Goal: Task Accomplishment & Management: Complete application form

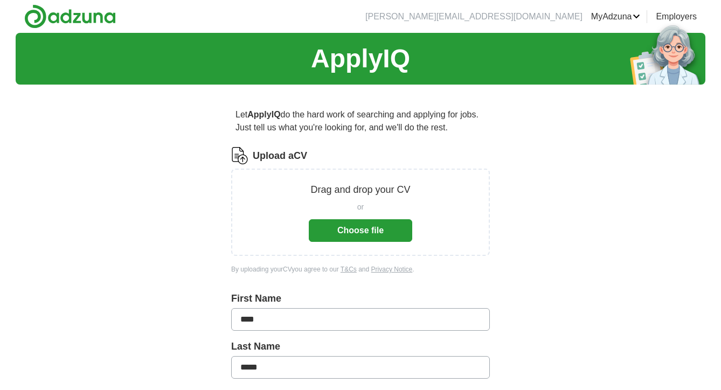
scroll to position [41, 0]
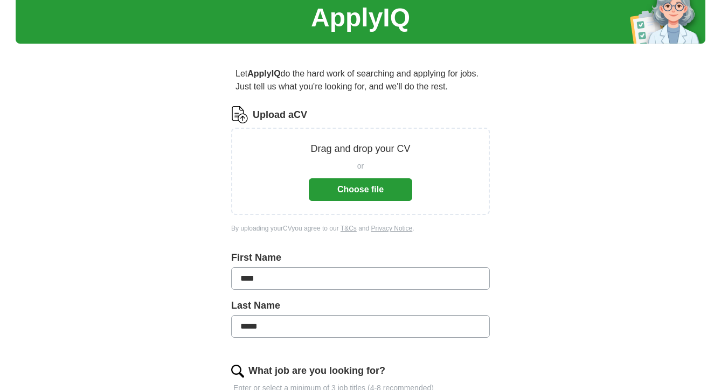
click at [394, 196] on button "Choose file" at bounding box center [361, 189] width 104 height 23
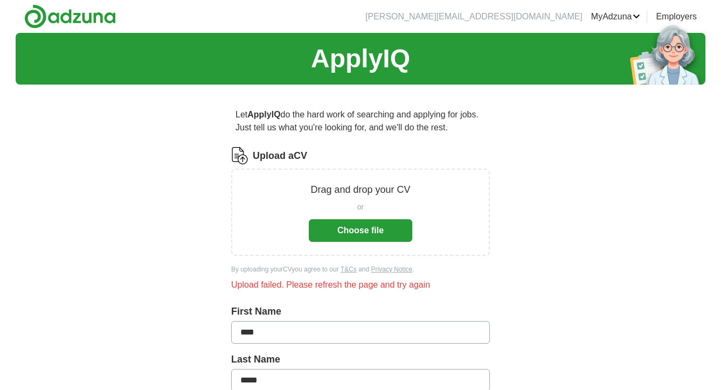
scroll to position [0, 0]
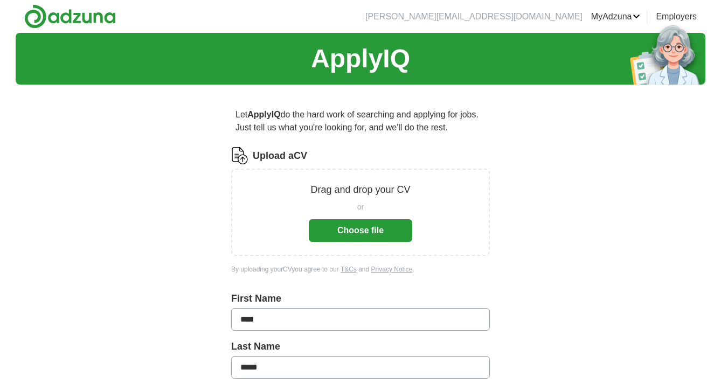
click at [367, 228] on button "Choose file" at bounding box center [361, 230] width 104 height 23
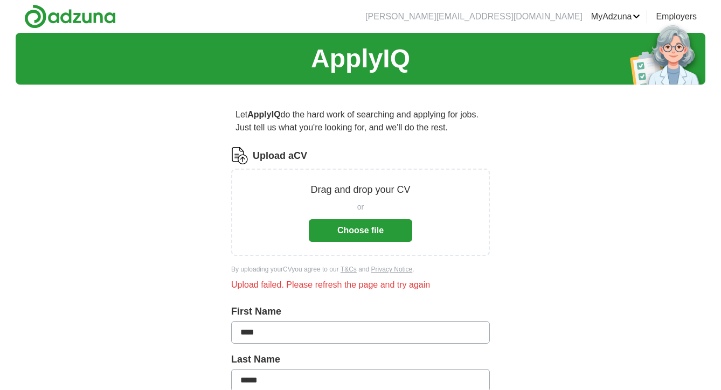
click at [340, 239] on button "Choose file" at bounding box center [361, 230] width 104 height 23
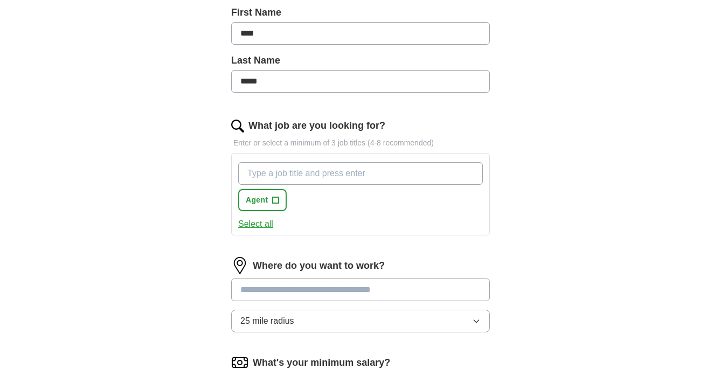
scroll to position [303, 0]
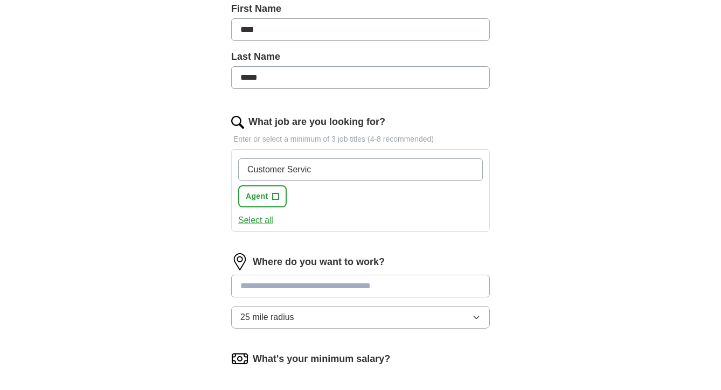
type input "Customer Service"
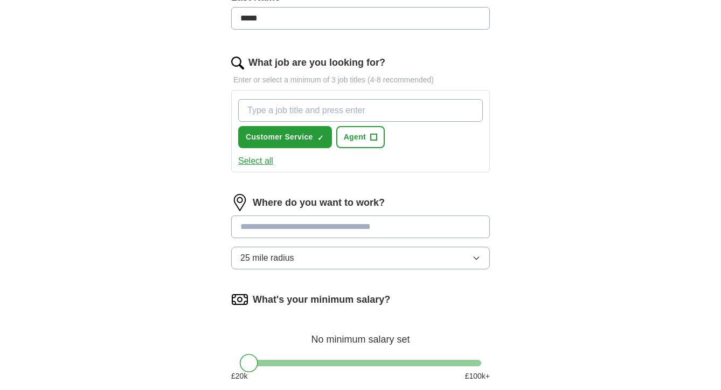
scroll to position [364, 0]
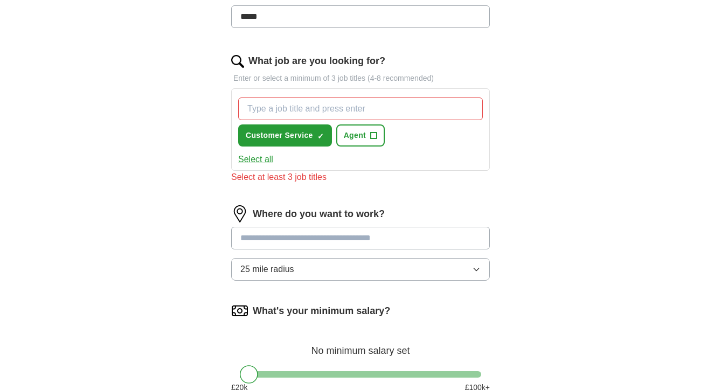
click at [354, 224] on div "Where do you want to work? 25 mile radius" at bounding box center [360, 247] width 259 height 84
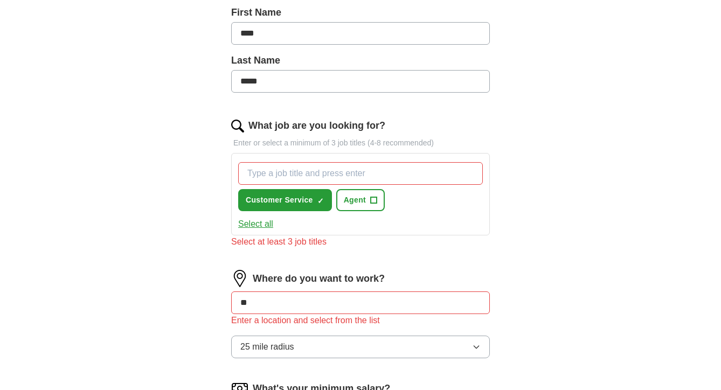
type input "*"
click at [331, 174] on input "What job are you looking for?" at bounding box center [360, 173] width 245 height 23
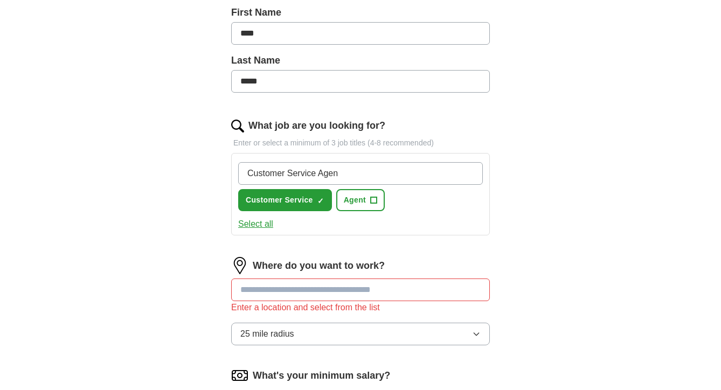
type input "Customer Service Agent"
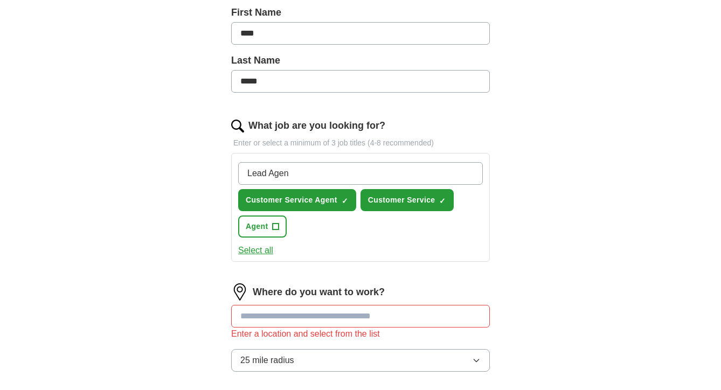
type input "Lead Agent"
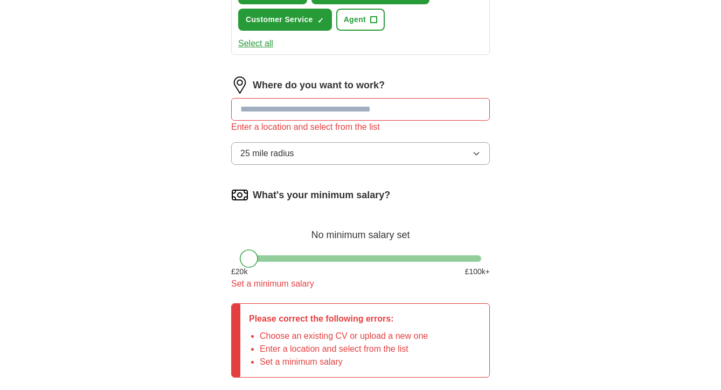
scroll to position [571, 0]
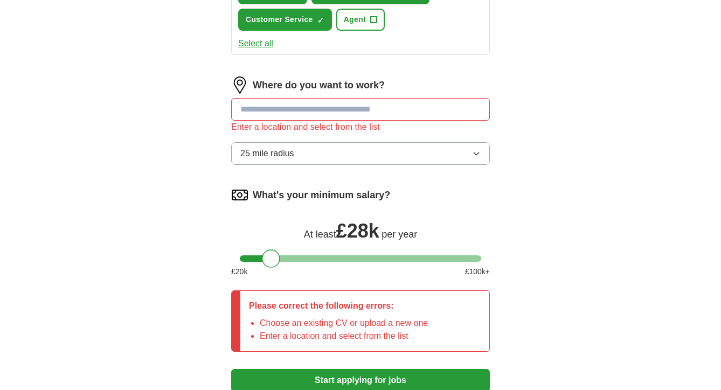
drag, startPoint x: 253, startPoint y: 263, endPoint x: 277, endPoint y: 263, distance: 23.2
click at [277, 263] on div at bounding box center [271, 259] width 18 height 18
click at [290, 156] on span "25 mile radius" at bounding box center [267, 153] width 54 height 13
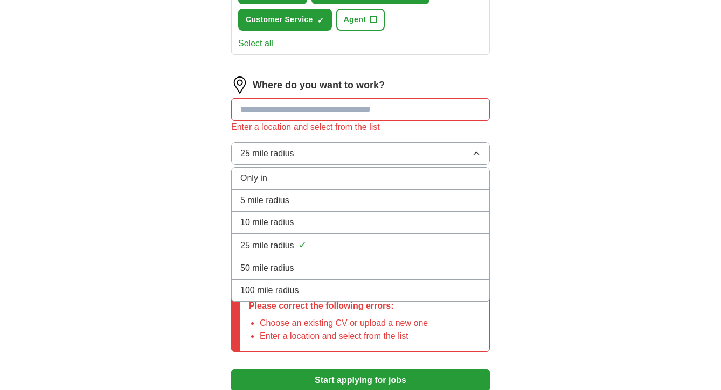
click at [301, 115] on input at bounding box center [360, 109] width 259 height 23
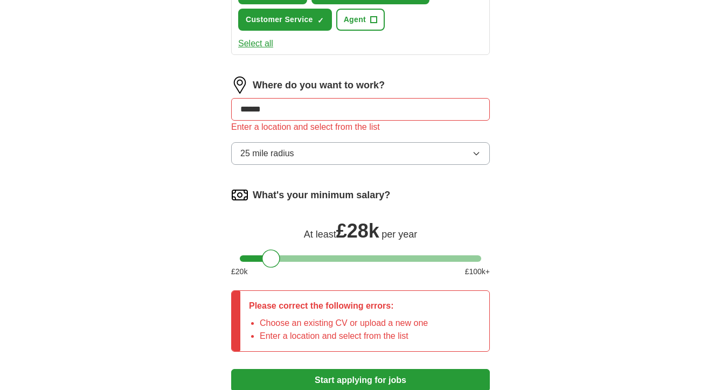
type input "*******"
click at [361, 381] on button "Start applying for jobs" at bounding box center [360, 380] width 259 height 23
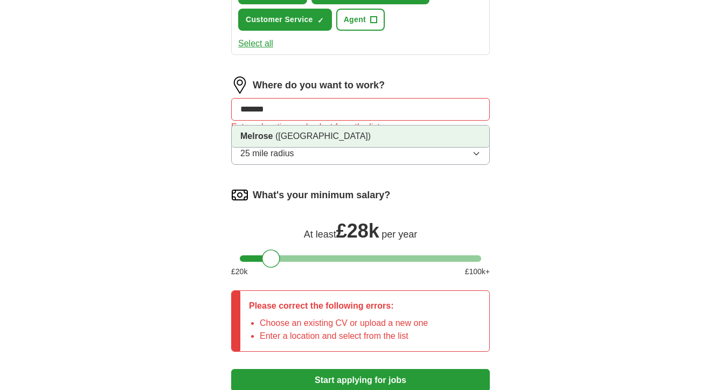
click at [312, 138] on span "([GEOGRAPHIC_DATA])" at bounding box center [323, 136] width 95 height 9
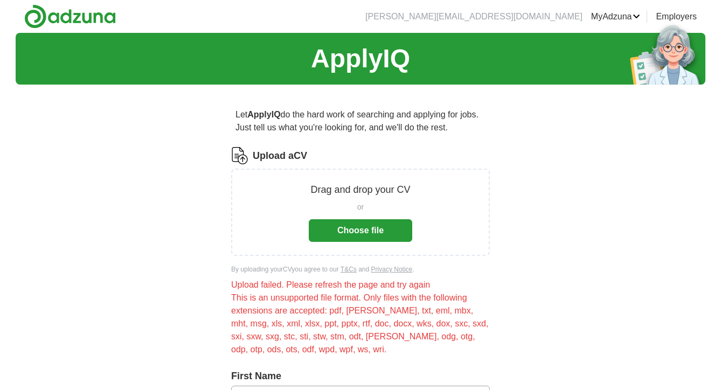
scroll to position [0, 0]
click at [341, 233] on button "Choose file" at bounding box center [361, 230] width 104 height 23
click at [388, 236] on button "Choose file" at bounding box center [361, 230] width 104 height 23
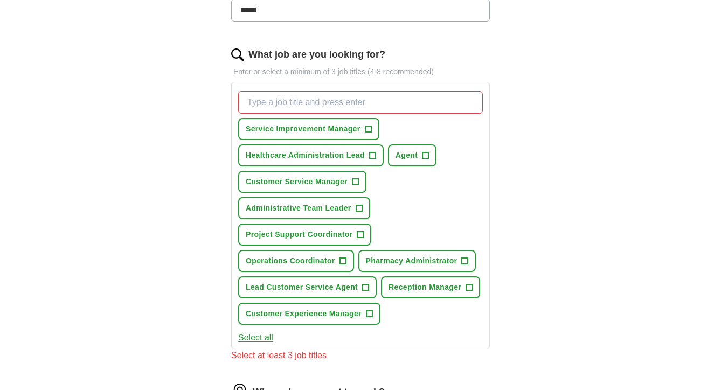
scroll to position [321, 0]
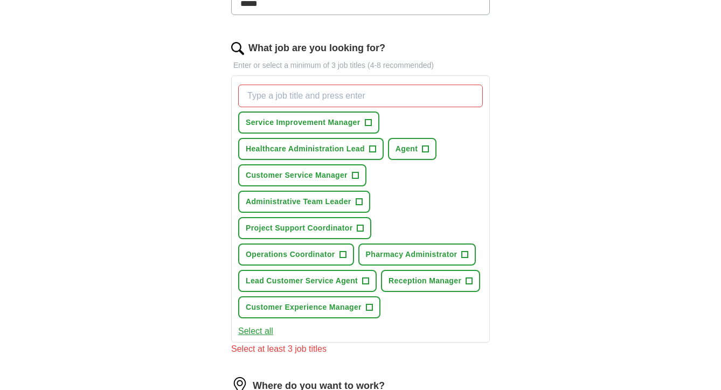
click at [359, 202] on span "+" at bounding box center [359, 202] width 6 height 9
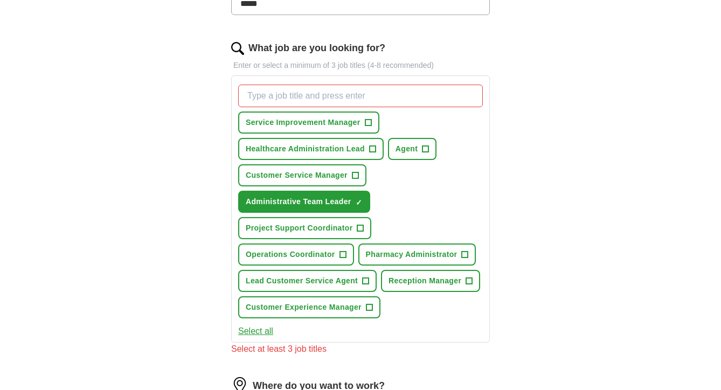
click at [321, 287] on button "Lead Customer Service Agent +" at bounding box center [307, 281] width 139 height 22
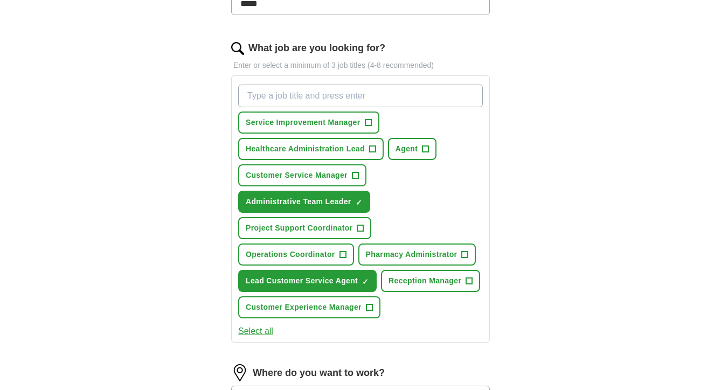
click at [353, 100] on input "What job are you looking for?" at bounding box center [360, 96] width 245 height 23
type input "Customer Service"
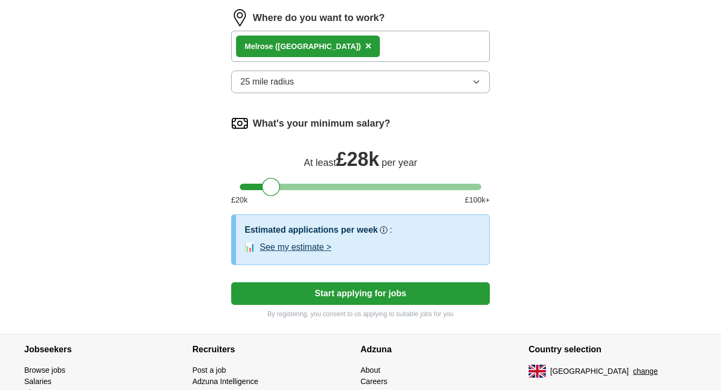
scroll to position [680, 0]
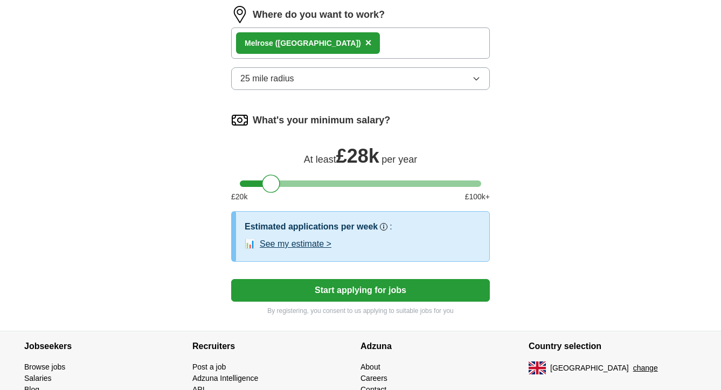
click at [307, 249] on button "See my estimate >" at bounding box center [296, 244] width 72 height 13
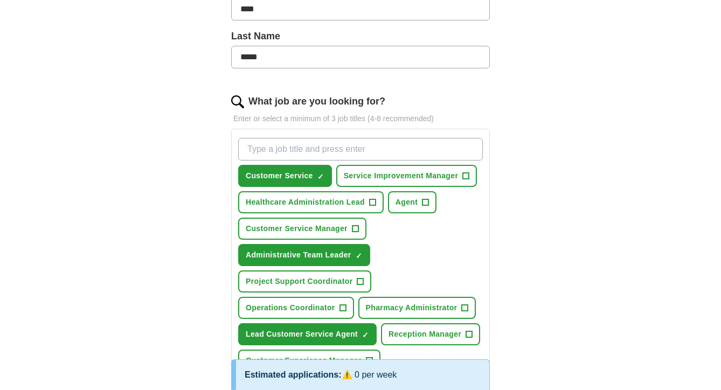
scroll to position [271, 0]
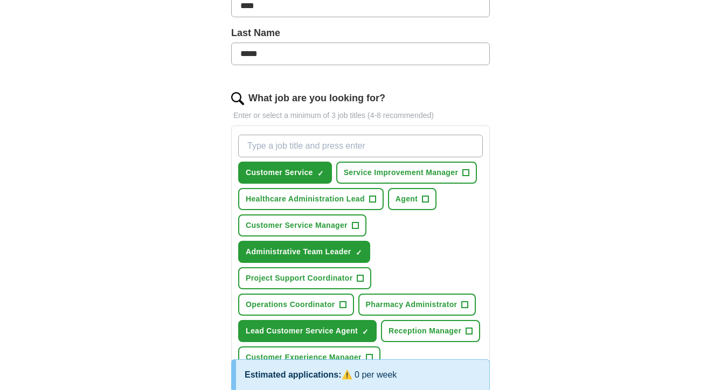
click at [359, 227] on span "+" at bounding box center [355, 226] width 6 height 9
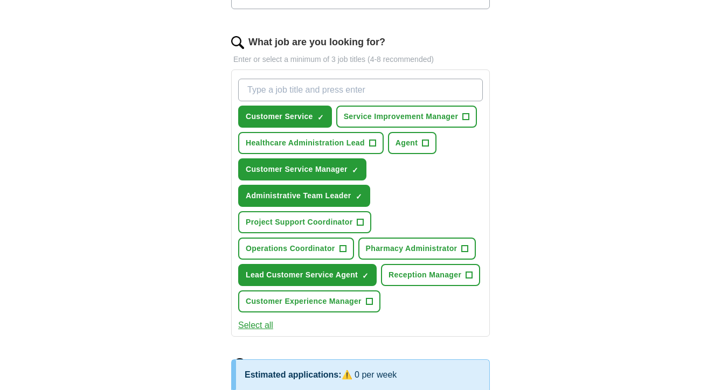
scroll to position [324, 0]
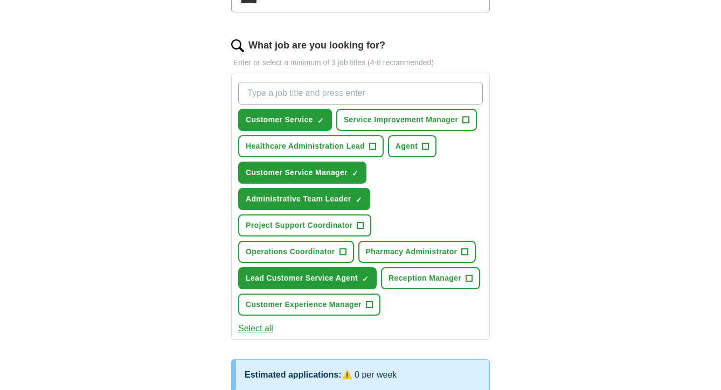
click at [361, 94] on input "What job are you looking for?" at bounding box center [360, 93] width 245 height 23
type input "Administrator"
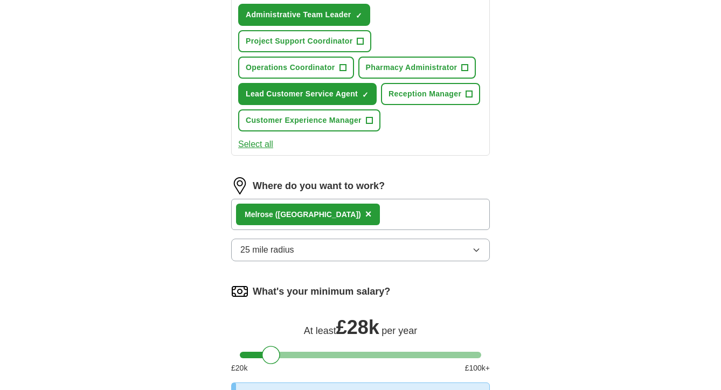
scroll to position [534, 0]
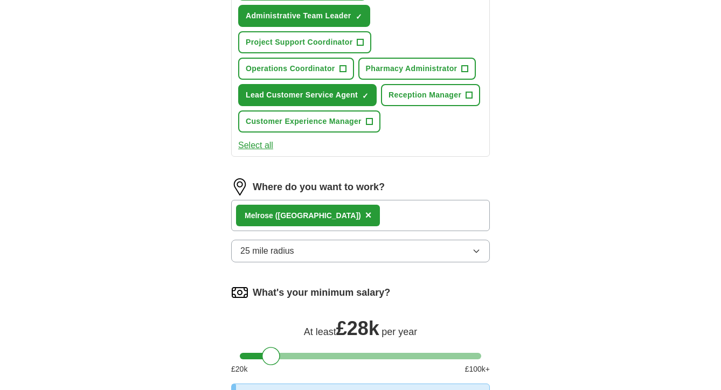
click at [373, 216] on div "Melrose ([GEOGRAPHIC_DATA]) ×" at bounding box center [360, 215] width 259 height 31
click at [377, 214] on div "Melrose ([GEOGRAPHIC_DATA]) ×" at bounding box center [360, 215] width 259 height 31
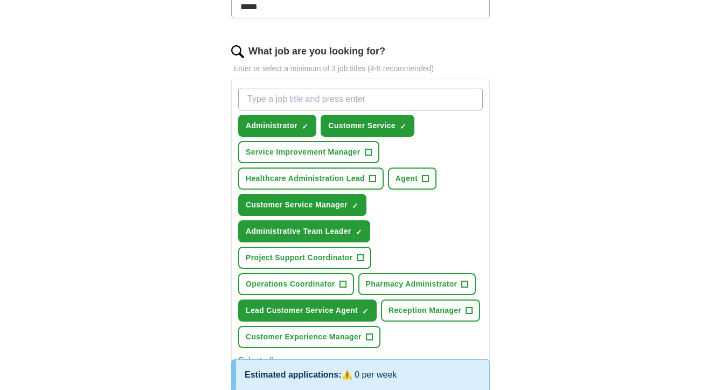
scroll to position [318, 0]
click at [374, 98] on input "What job are you looking for?" at bounding box center [360, 99] width 245 height 23
type input "Customer Representative"
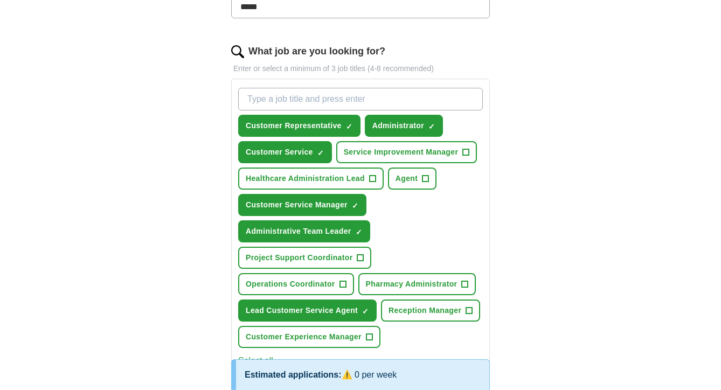
click at [403, 102] on input "What job are you looking for?" at bounding box center [360, 99] width 245 height 23
type input "Admin"
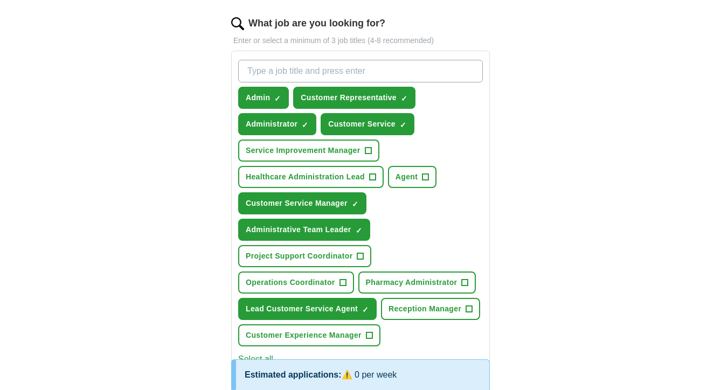
scroll to position [341, 0]
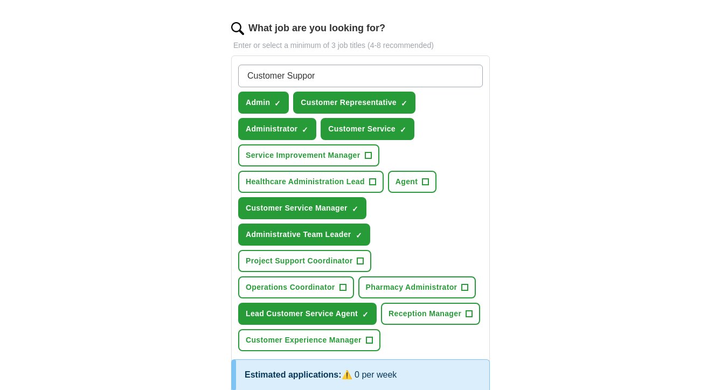
type input "Customer Support"
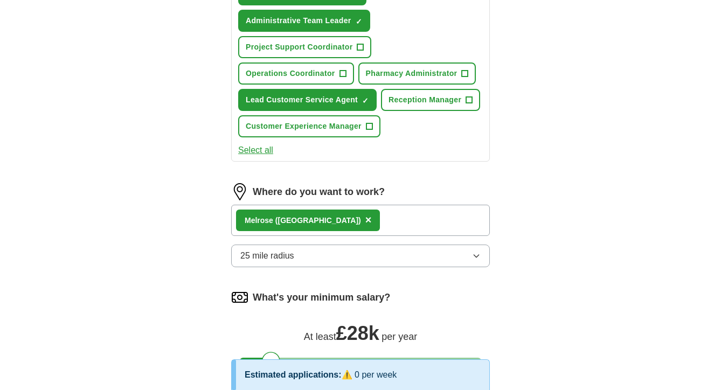
scroll to position [542, 0]
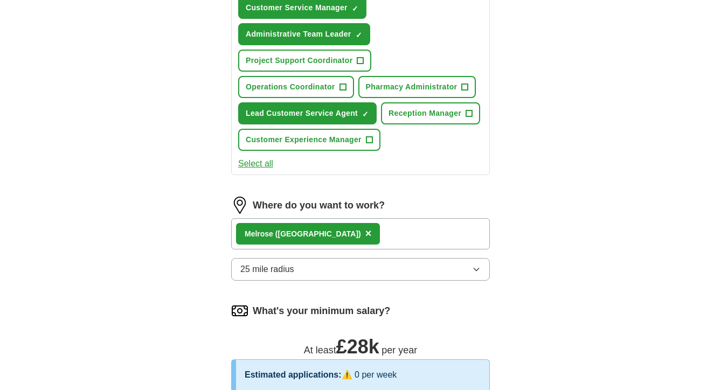
click at [267, 164] on button "Select all" at bounding box center [255, 163] width 35 height 13
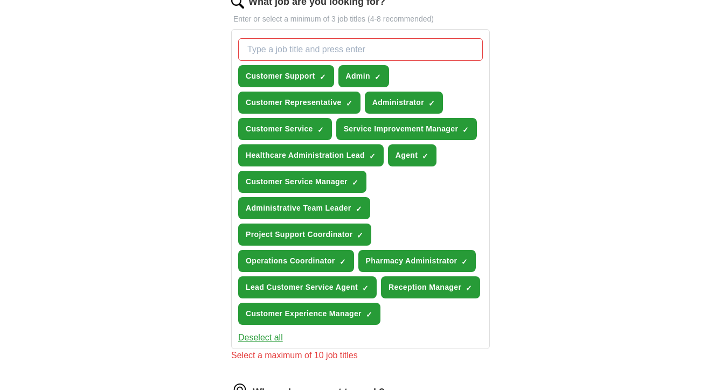
scroll to position [368, 0]
click at [311, 160] on span "Healthcare Administration Lead" at bounding box center [305, 155] width 119 height 11
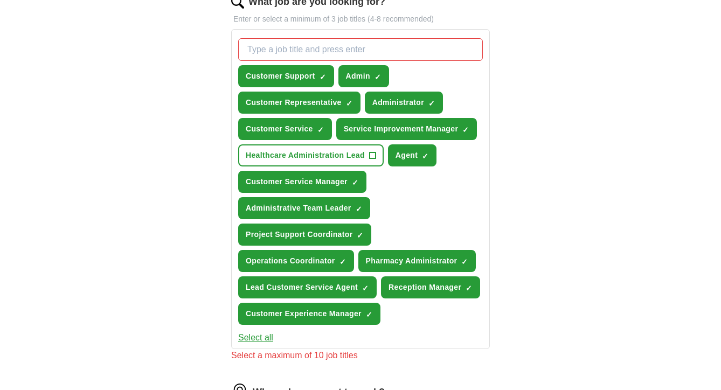
click at [0, 0] on span "×" at bounding box center [0, 0] width 0 height 0
click at [426, 153] on span "+" at bounding box center [426, 156] width 6 height 9
click at [447, 132] on span "Service Improvement Manager" at bounding box center [401, 128] width 115 height 11
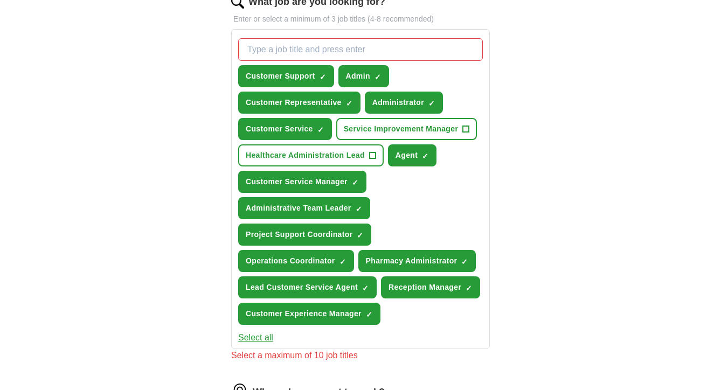
click at [0, 0] on span "×" at bounding box center [0, 0] width 0 height 0
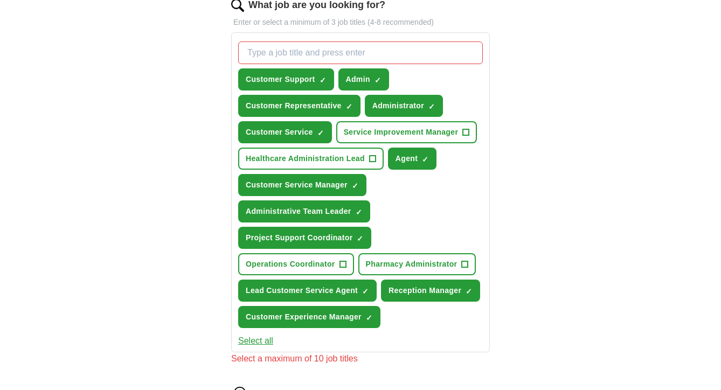
scroll to position [364, 0]
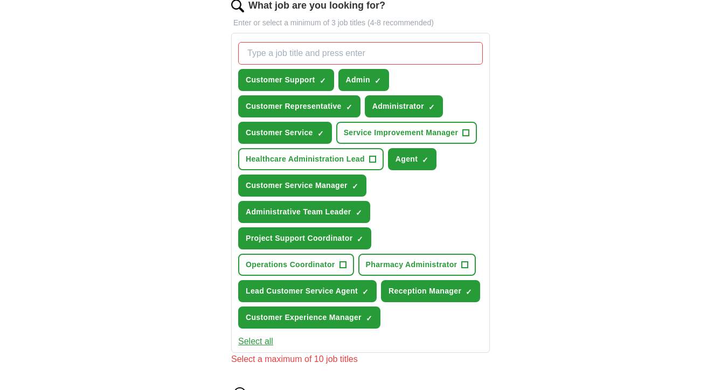
click at [0, 0] on span "×" at bounding box center [0, 0] width 0 height 0
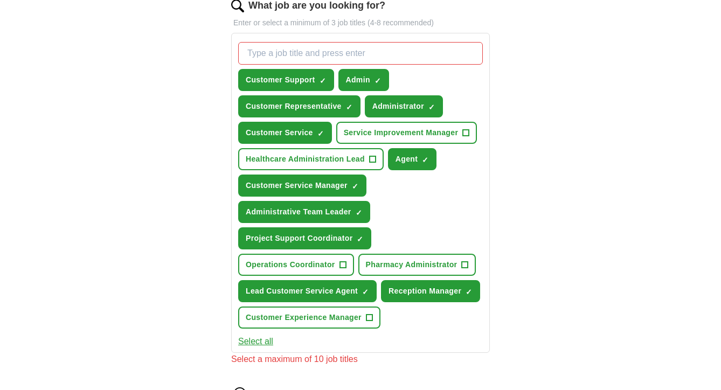
click at [0, 0] on span "×" at bounding box center [0, 0] width 0 height 0
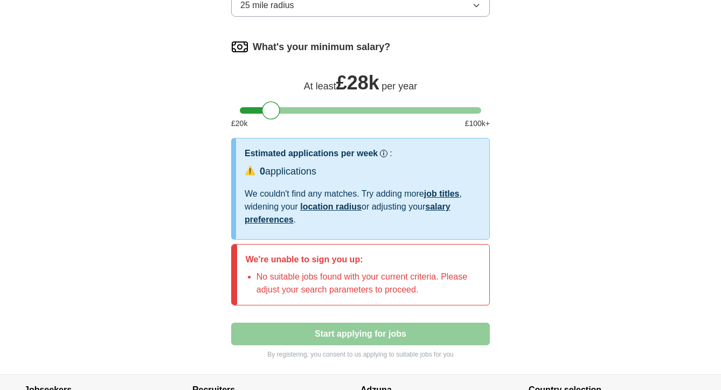
scroll to position [806, 0]
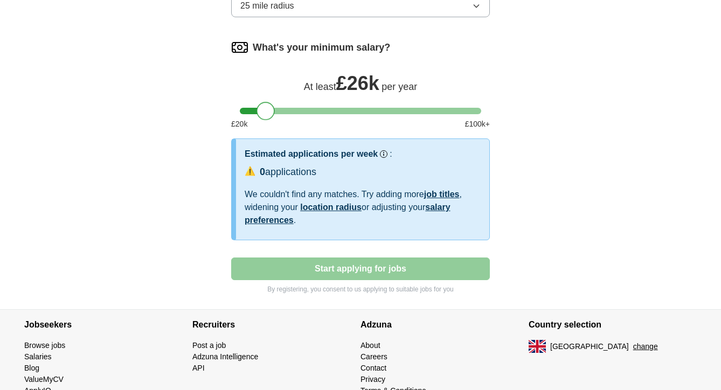
click at [269, 114] on div at bounding box center [266, 111] width 18 height 18
drag, startPoint x: 268, startPoint y: 114, endPoint x: 210, endPoint y: 116, distance: 57.7
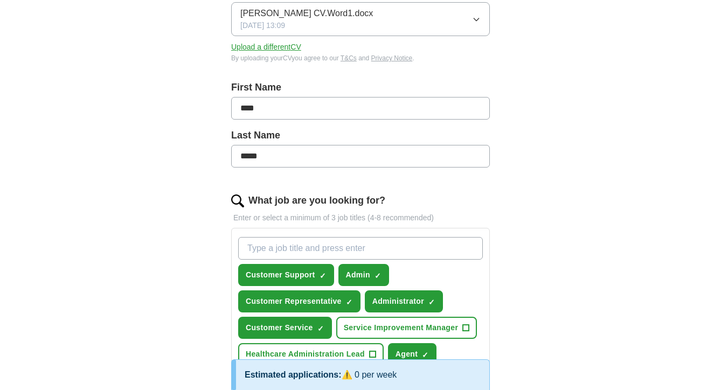
scroll to position [161, 0]
